Goal: Information Seeking & Learning: Learn about a topic

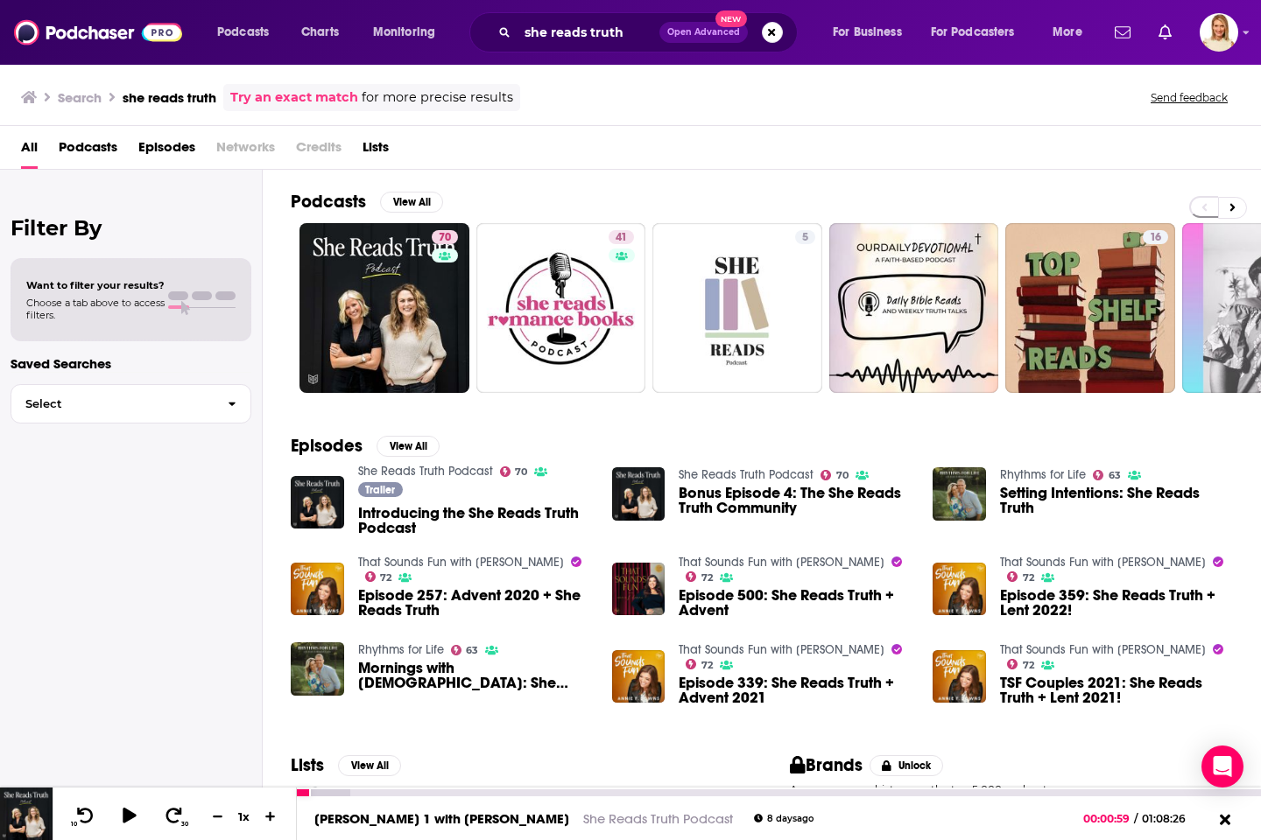
click at [28, 97] on icon at bounding box center [29, 97] width 16 height 12
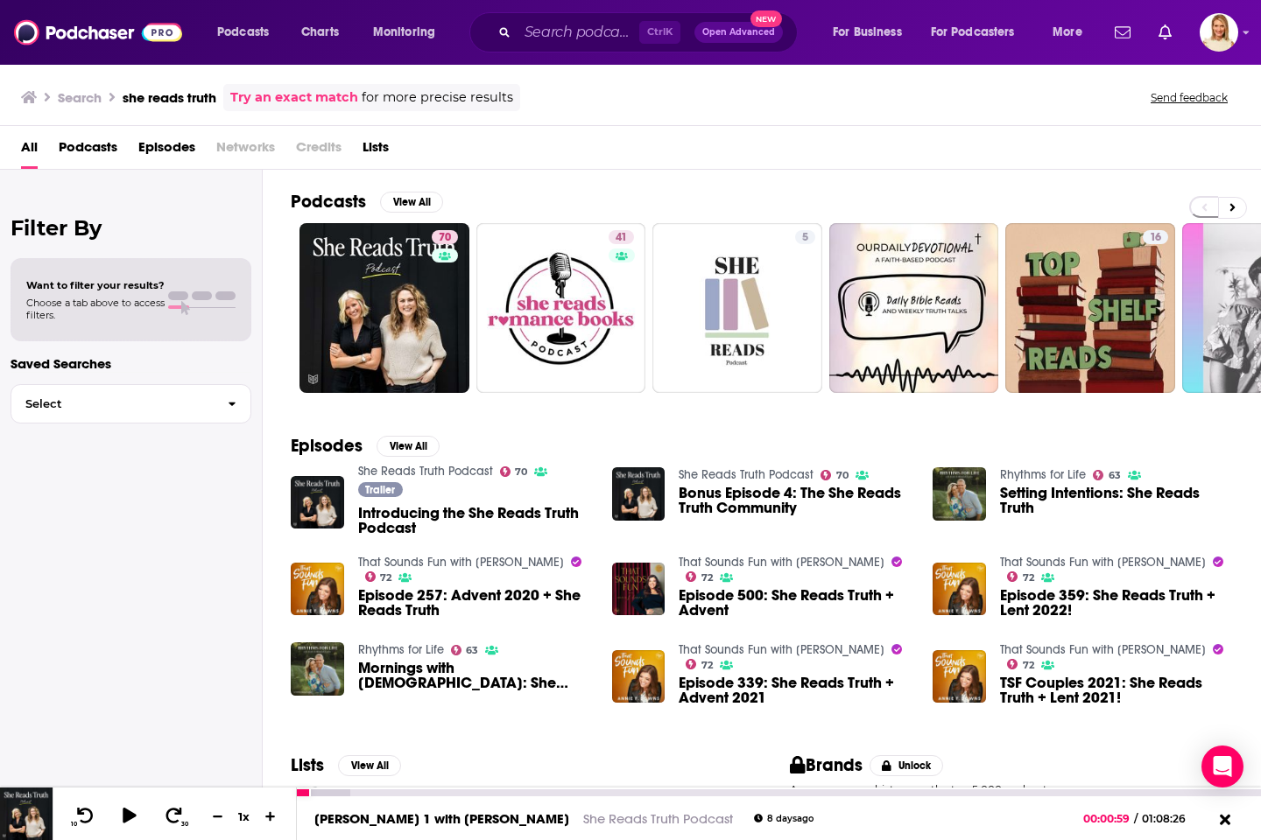
click at [74, 155] on span "Podcasts" at bounding box center [88, 151] width 59 height 36
